Goal: Information Seeking & Learning: Learn about a topic

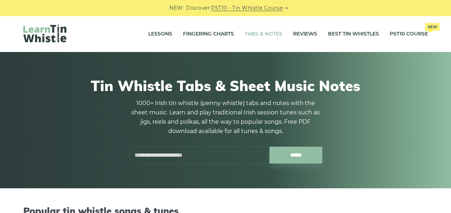
click at [262, 37] on link "Tabs & Notes" at bounding box center [264, 34] width 38 height 18
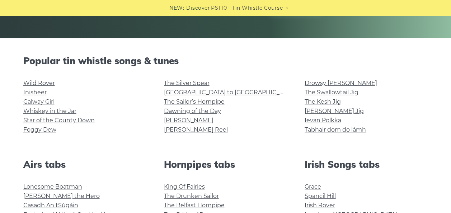
scroll to position [143, 0]
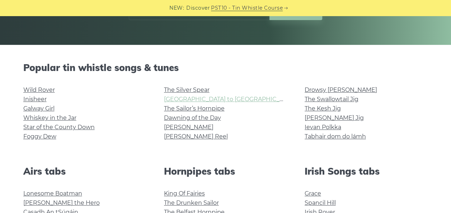
click at [177, 99] on link "[GEOGRAPHIC_DATA] to [GEOGRAPHIC_DATA]" at bounding box center [230, 99] width 132 height 7
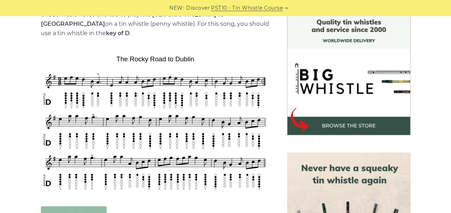
scroll to position [215, 0]
